Goal: Find specific page/section: Find specific page/section

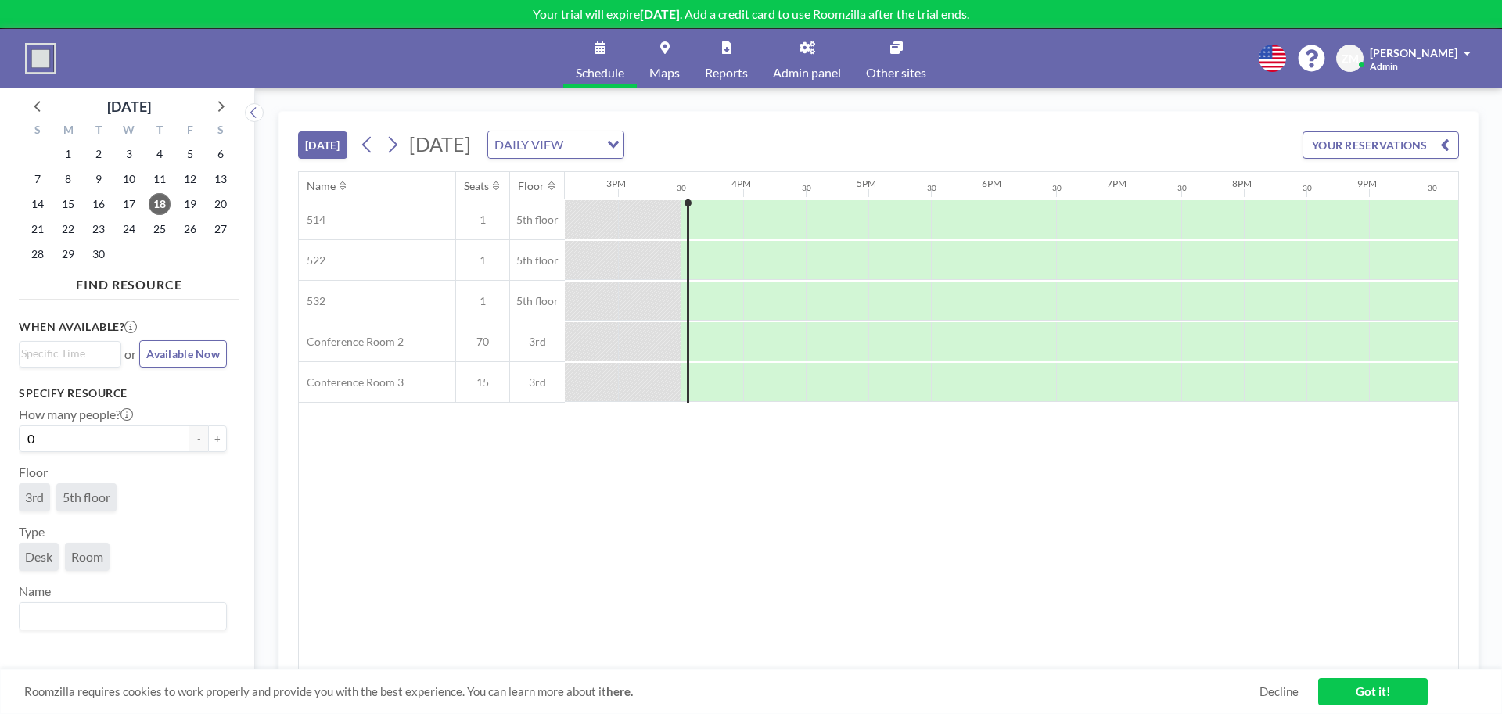
scroll to position [0, 1878]
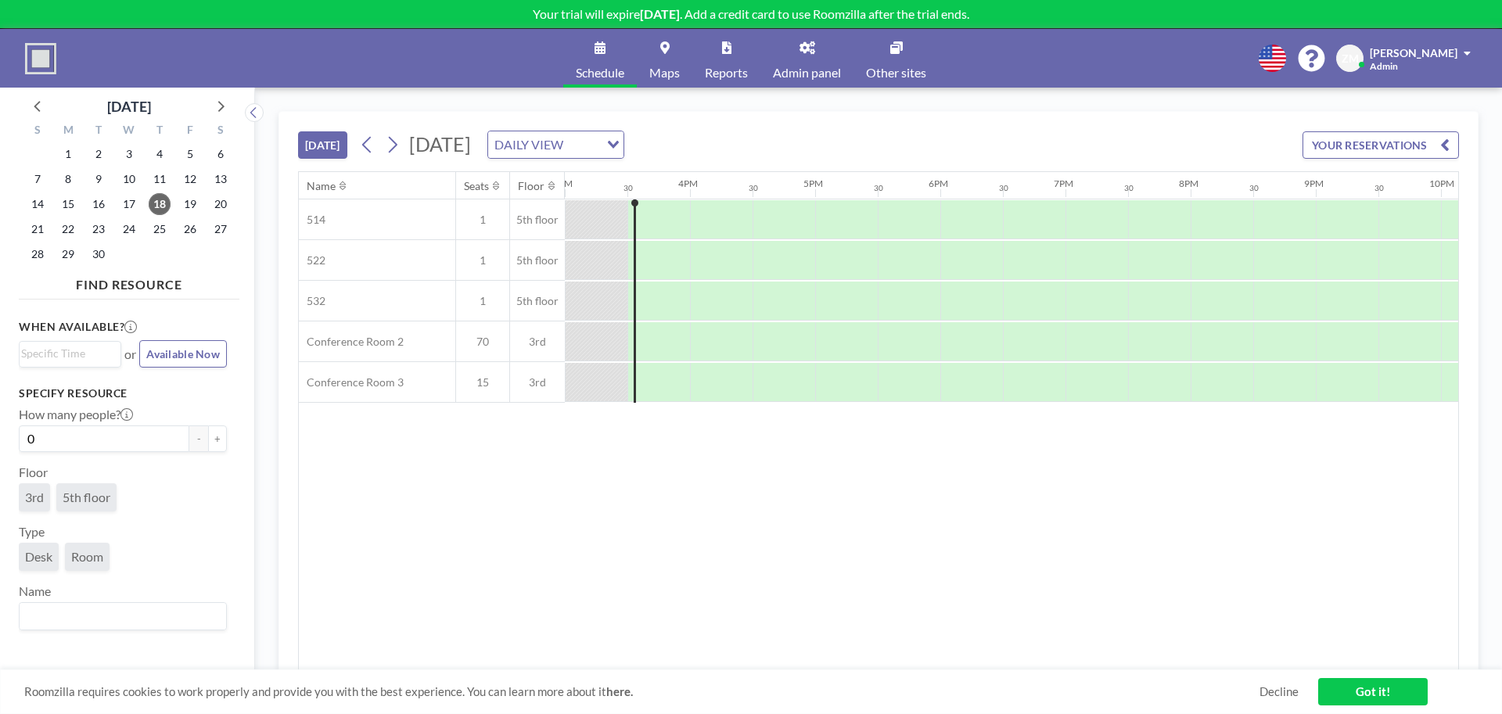
click at [803, 69] on span "Admin panel" at bounding box center [807, 72] width 68 height 13
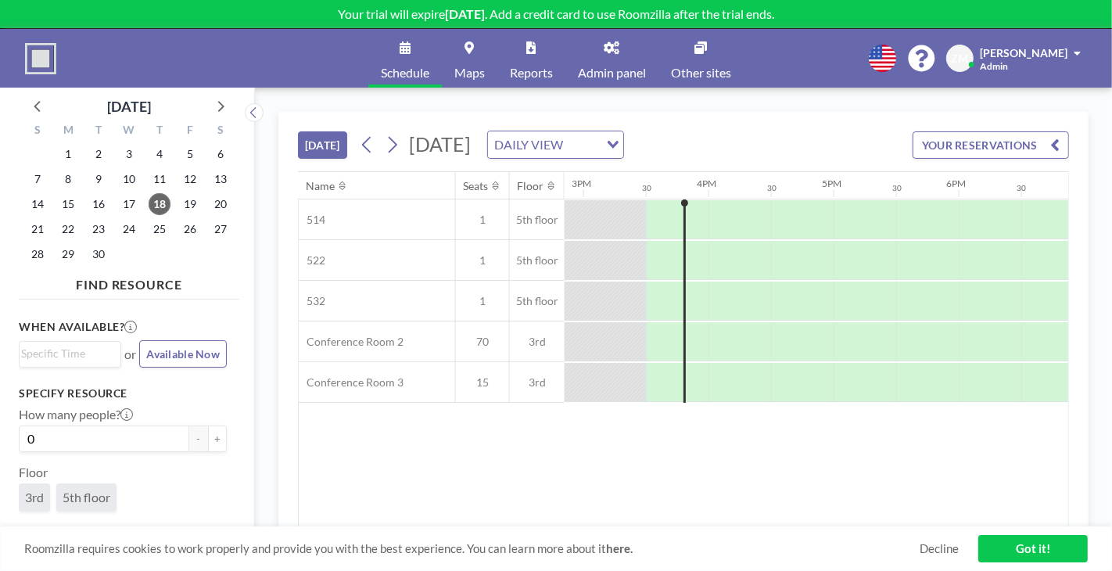
scroll to position [0, 1878]
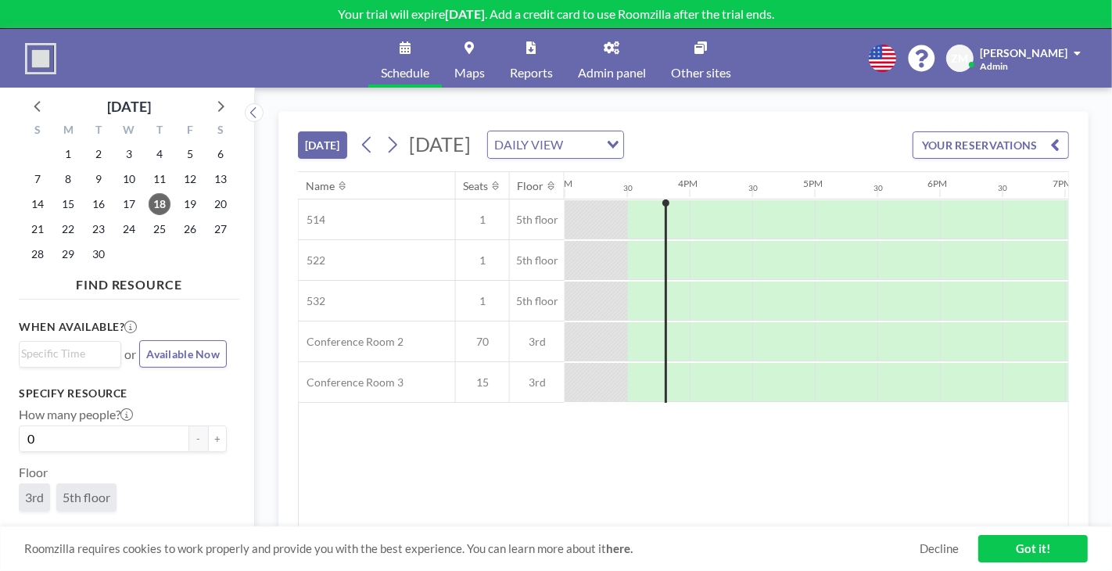
click at [621, 60] on link "Admin panel" at bounding box center [612, 58] width 93 height 59
